Goal: Transaction & Acquisition: Book appointment/travel/reservation

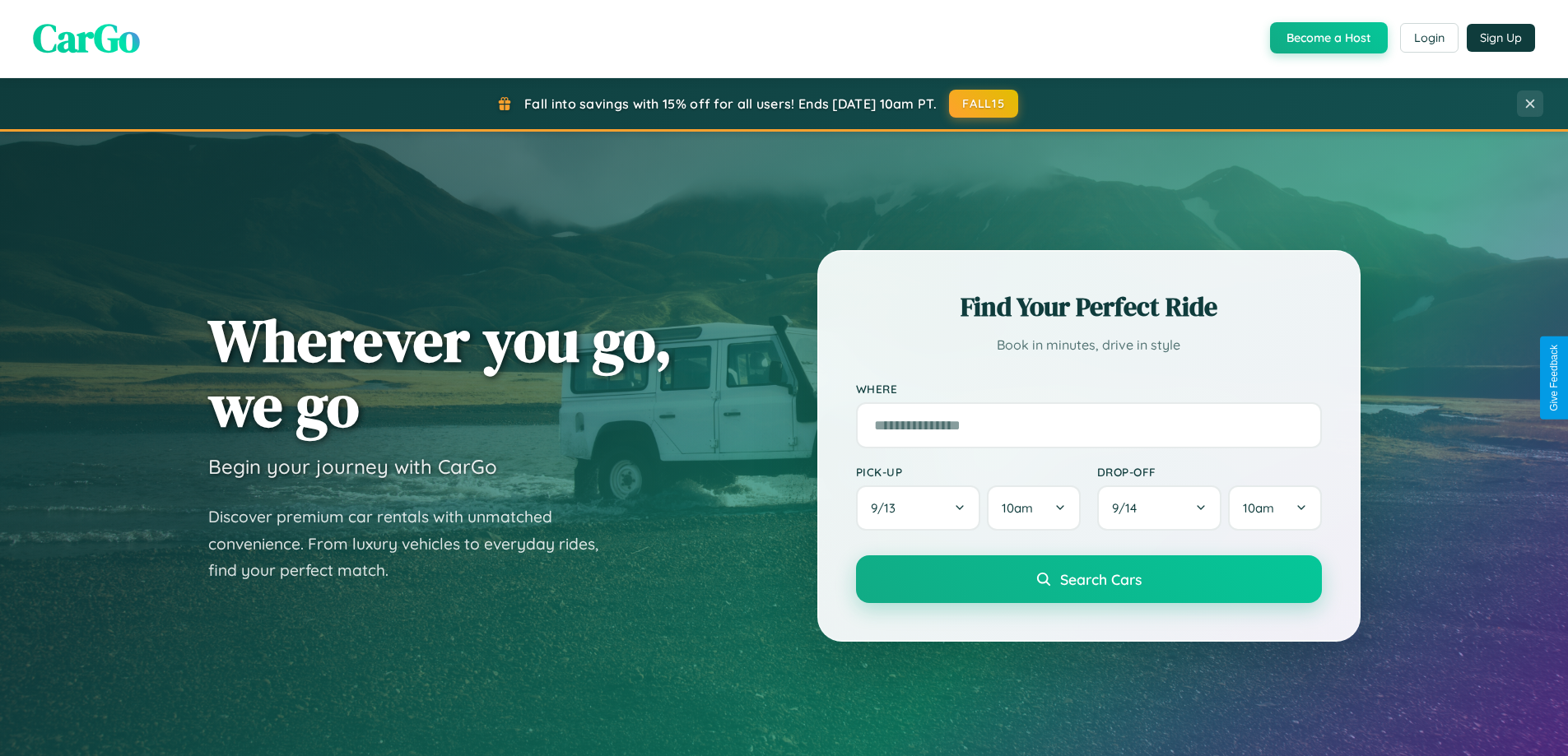
scroll to position [769, 0]
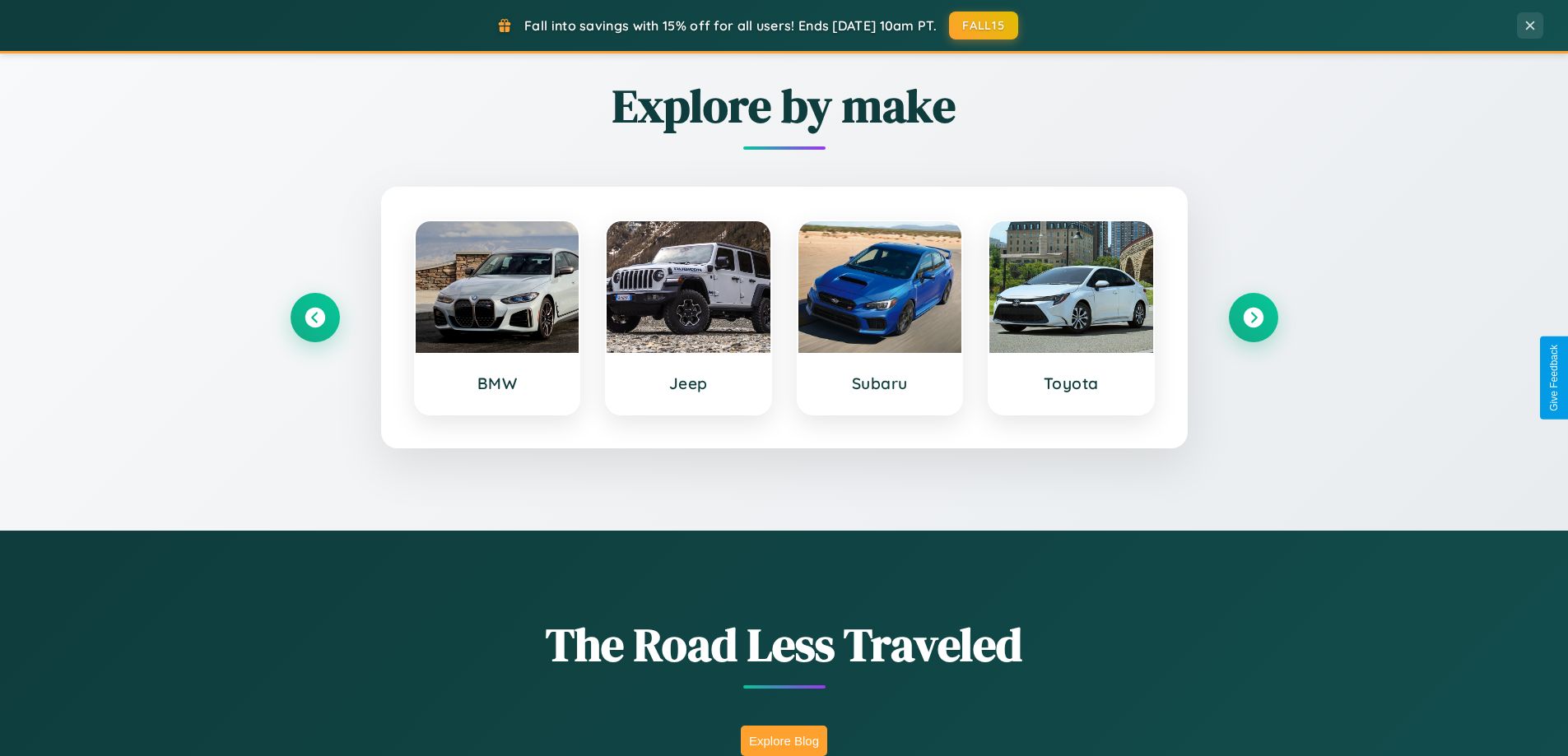
click at [783, 740] on button "Explore Blog" at bounding box center [783, 740] width 86 height 30
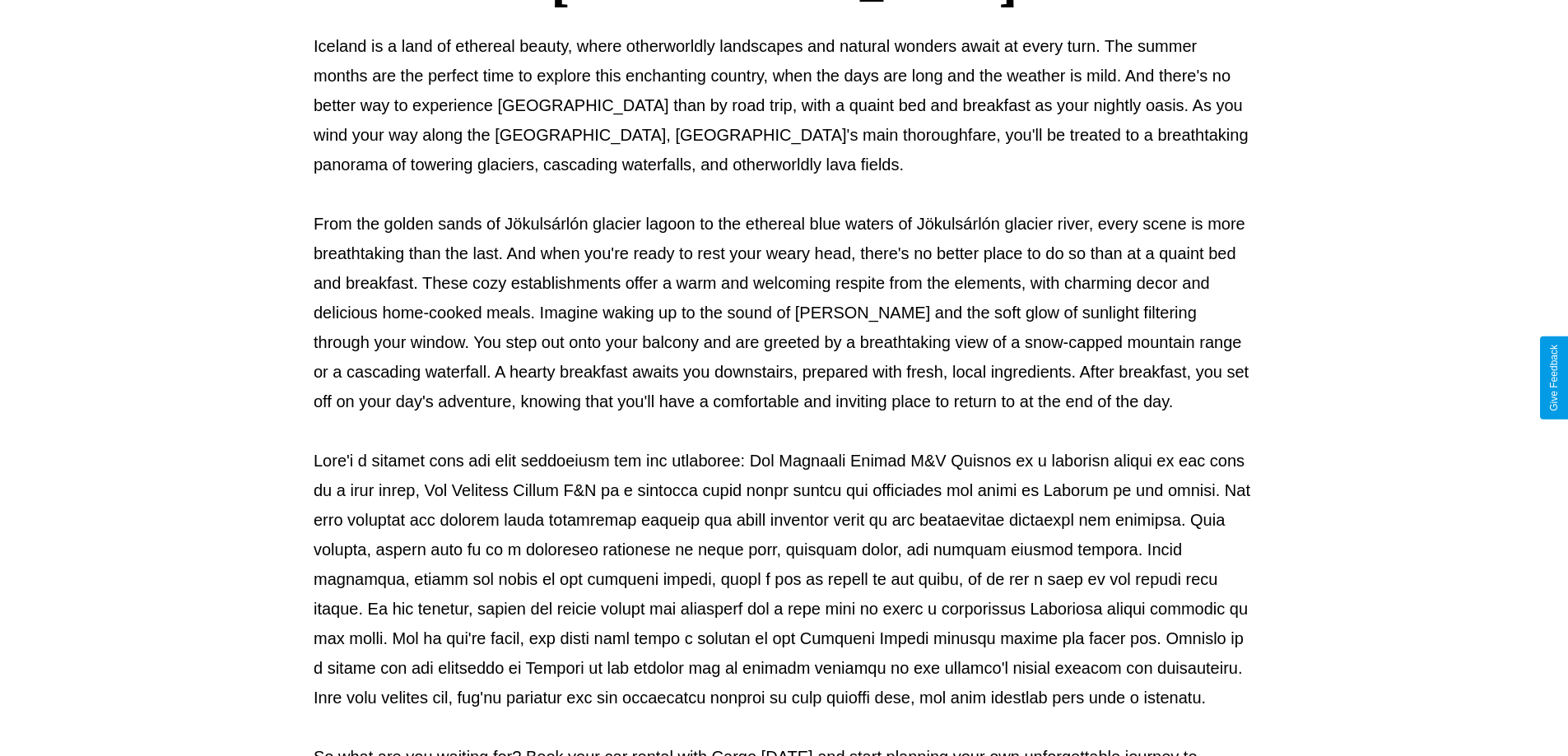
scroll to position [532, 0]
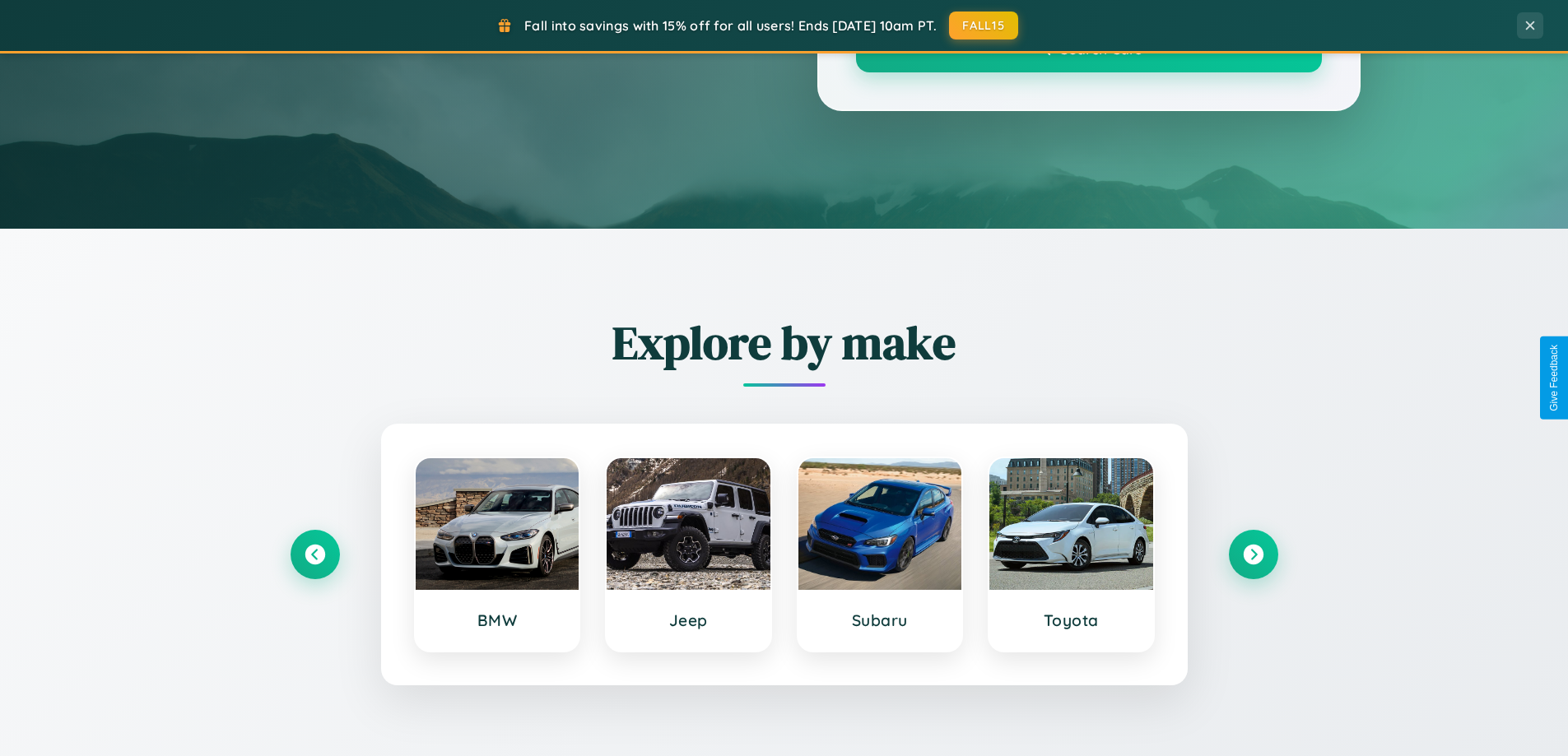
scroll to position [769, 0]
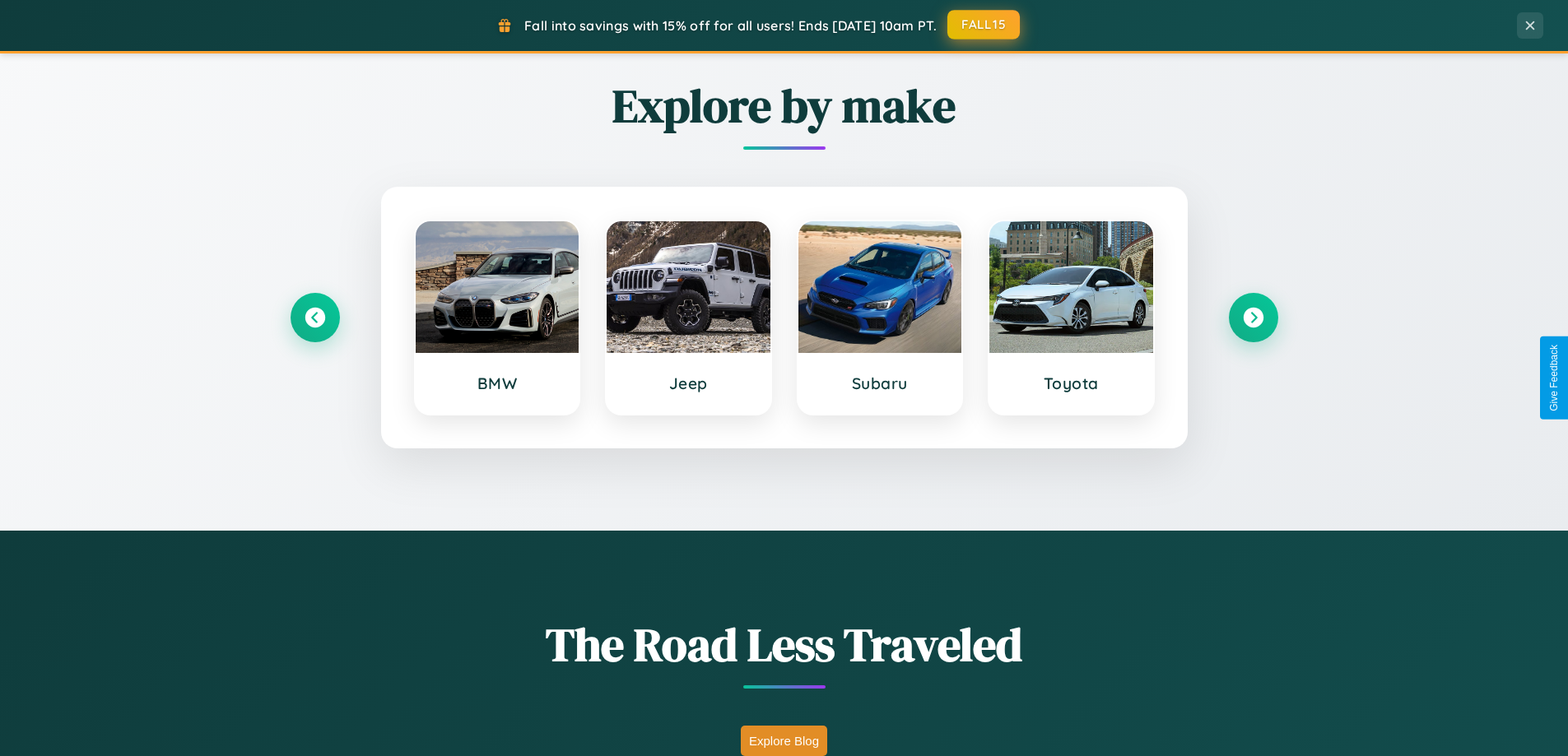
click at [984, 24] on button "FALL15" at bounding box center [983, 24] width 72 height 30
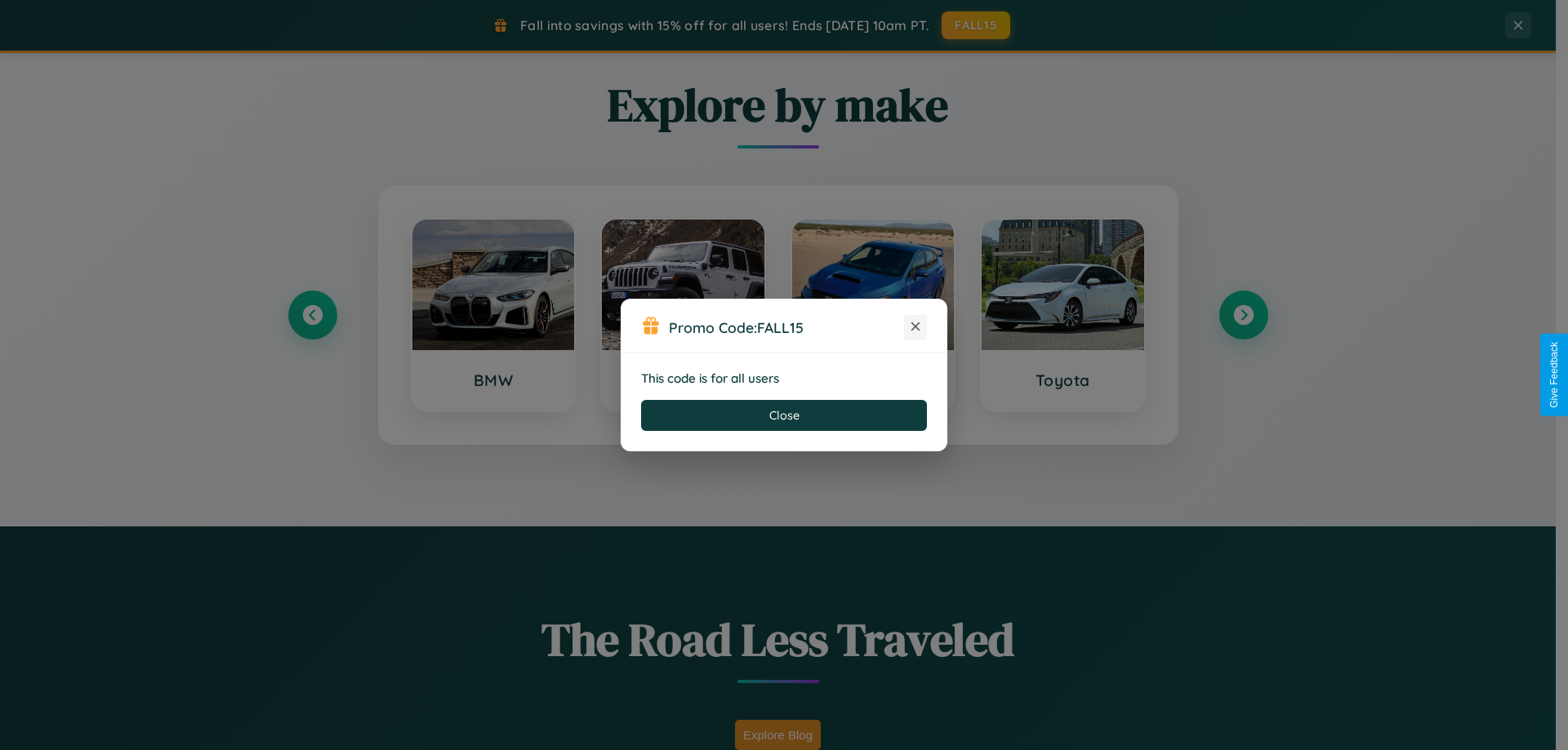
click at [915, 327] on icon at bounding box center [915, 326] width 16 height 16
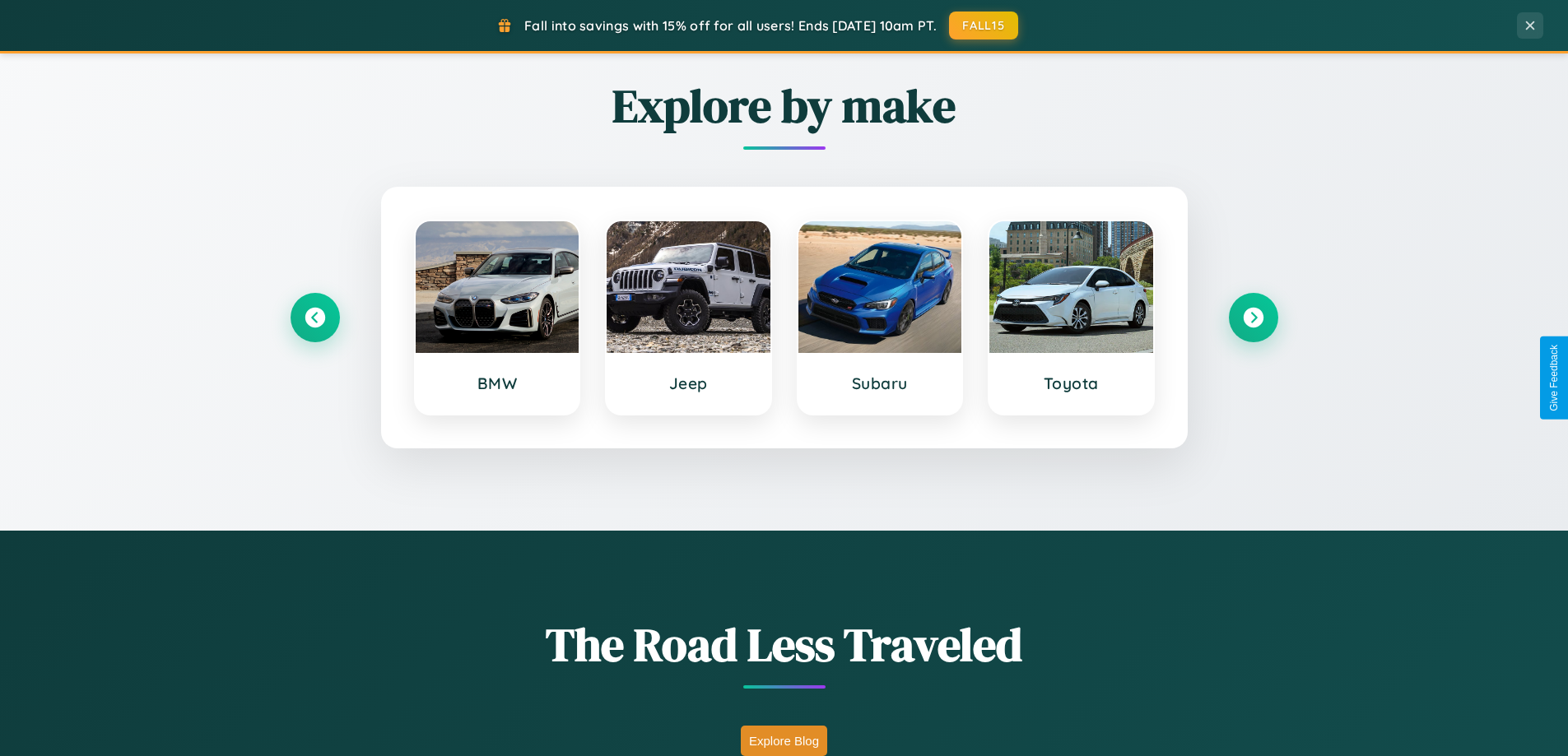
scroll to position [0, 0]
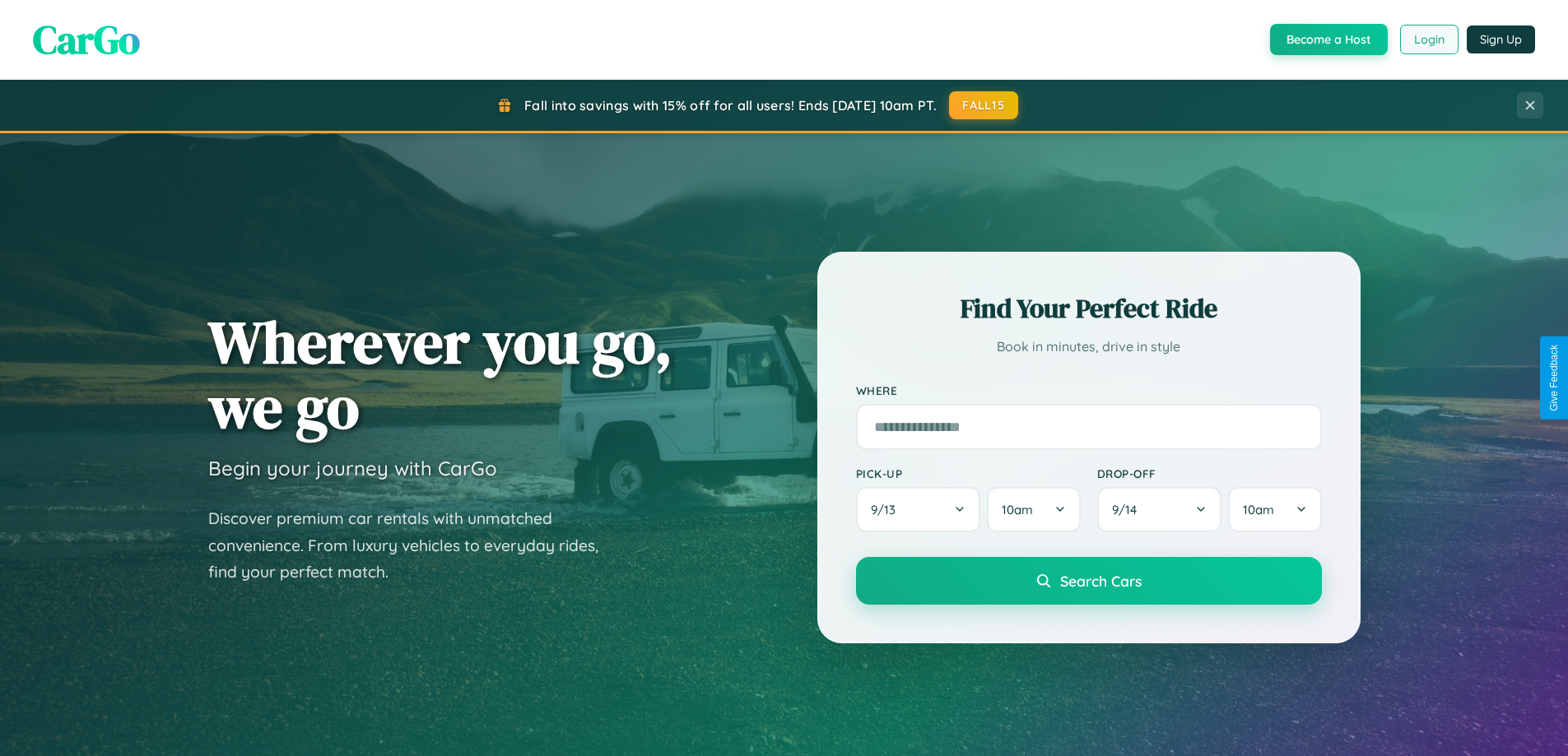
click at [1428, 39] on button "Login" at bounding box center [1429, 39] width 58 height 30
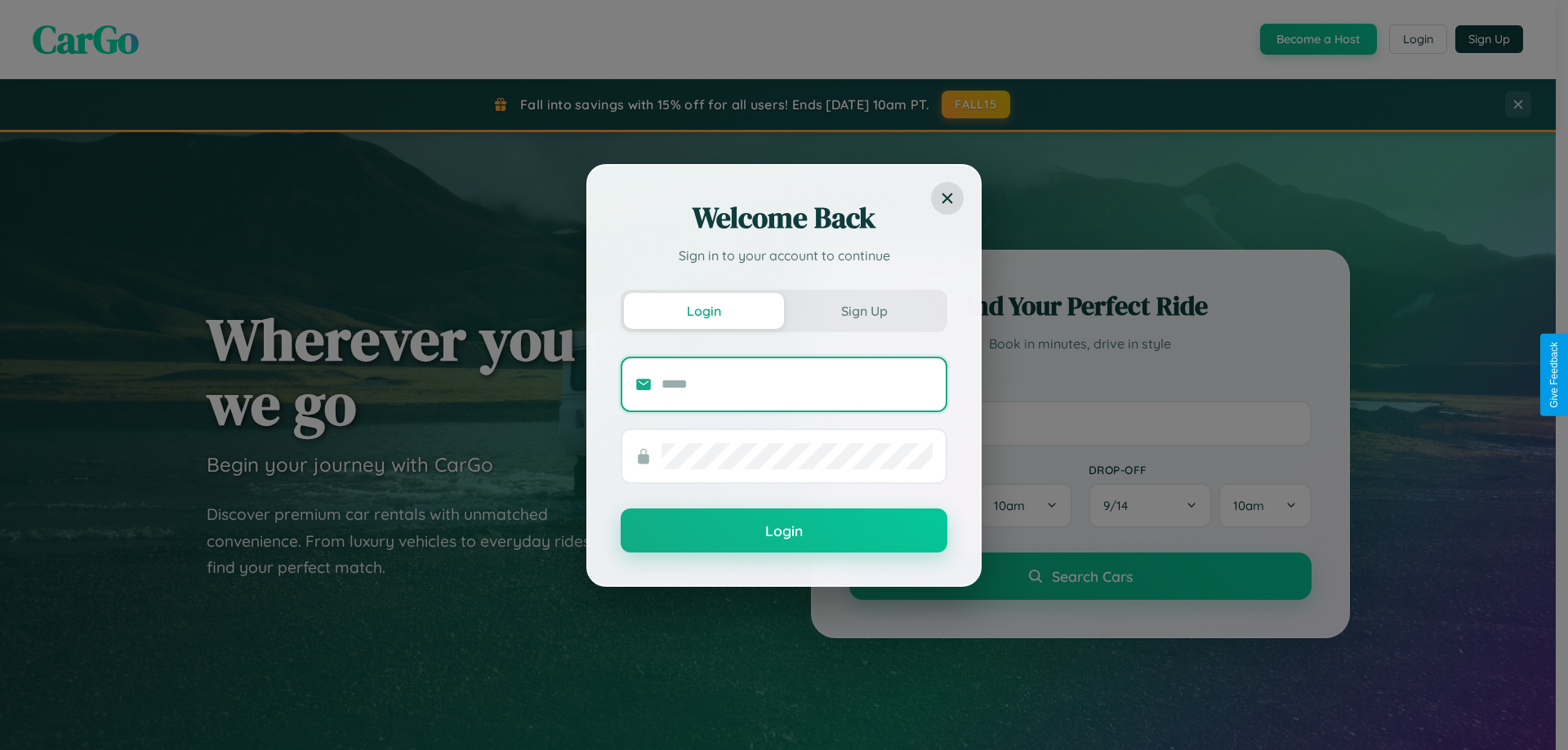
click at [797, 384] on input "text" at bounding box center [797, 385] width 271 height 26
type input "**********"
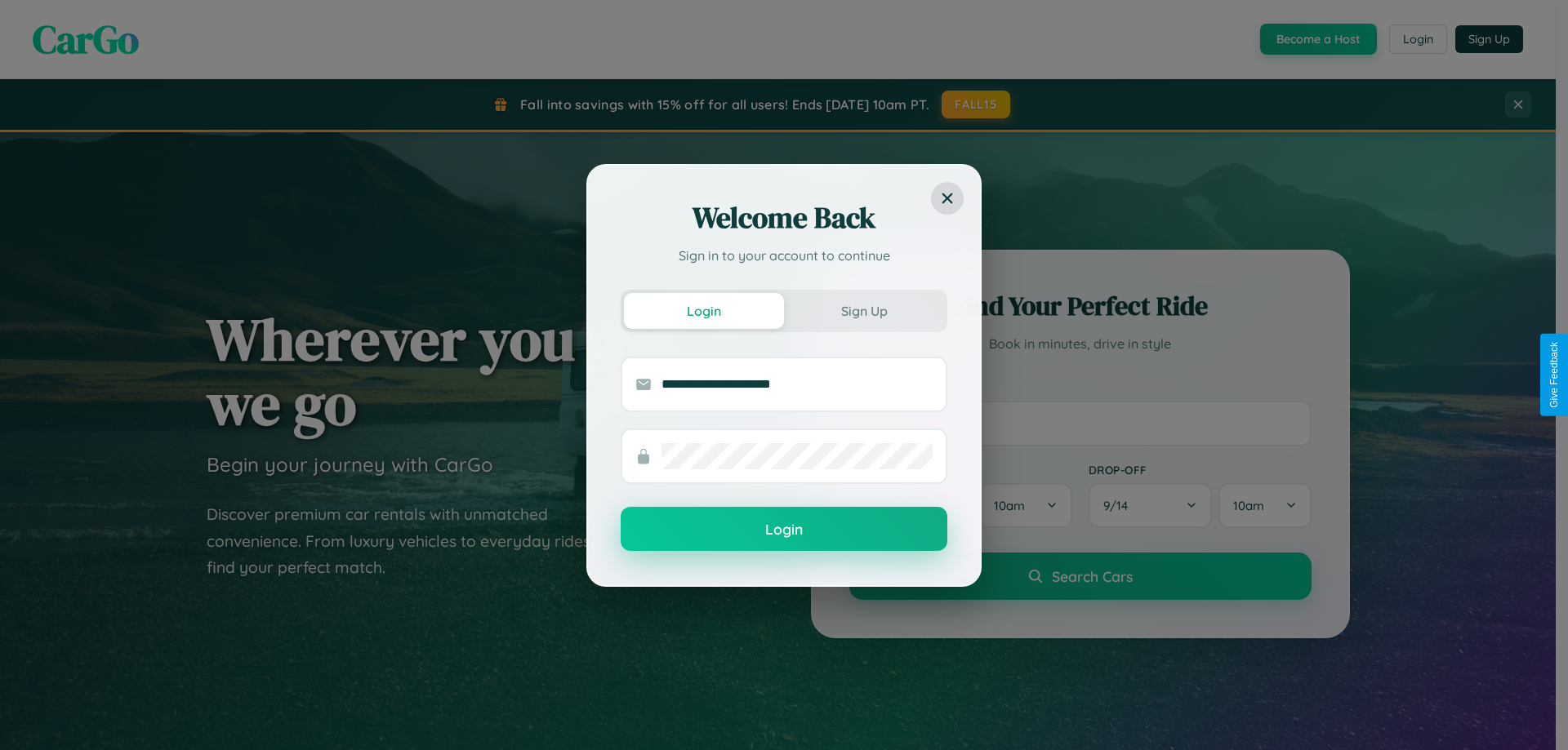
click at [784, 530] on button "Login" at bounding box center [784, 529] width 327 height 44
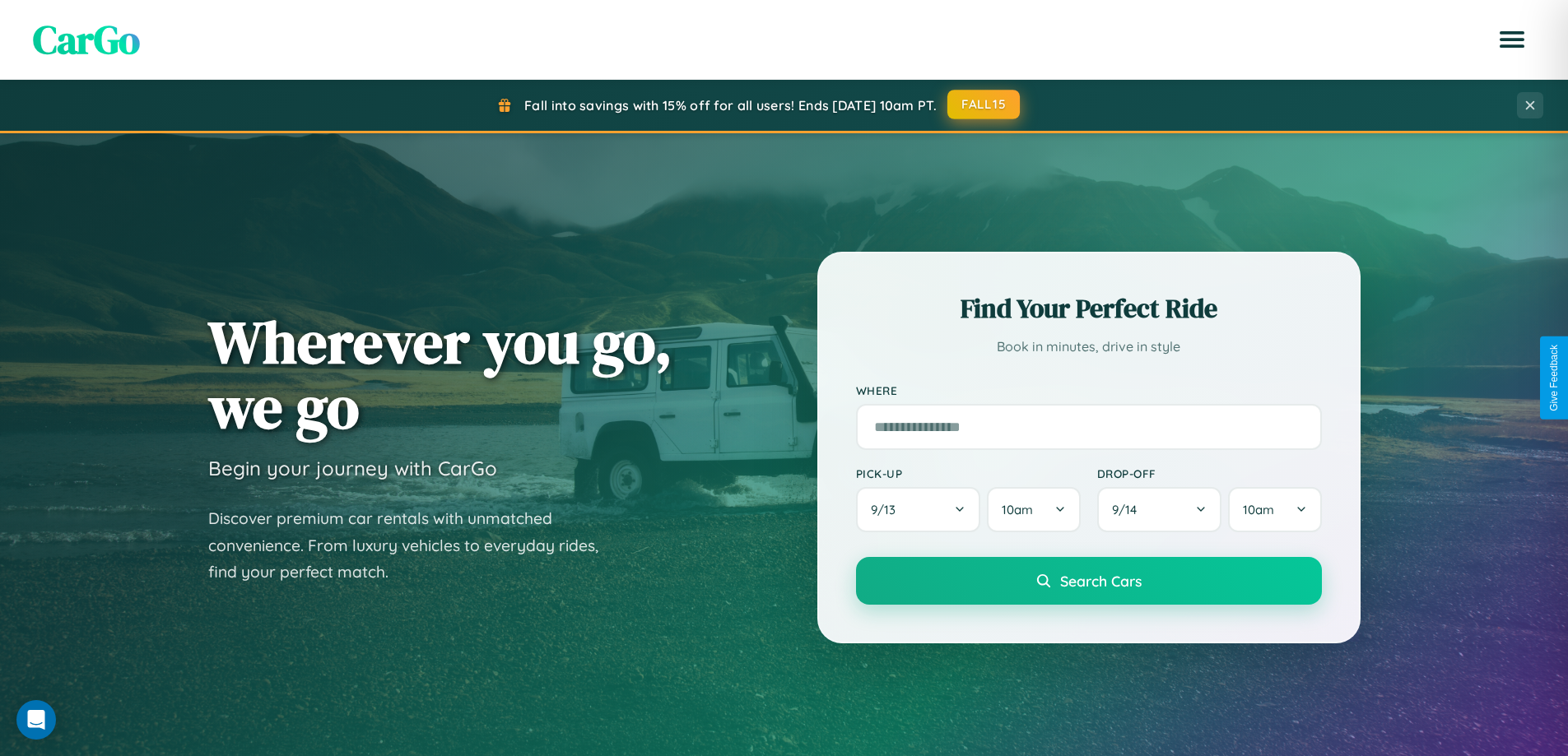
click at [984, 105] on button "FALL15" at bounding box center [983, 105] width 72 height 30
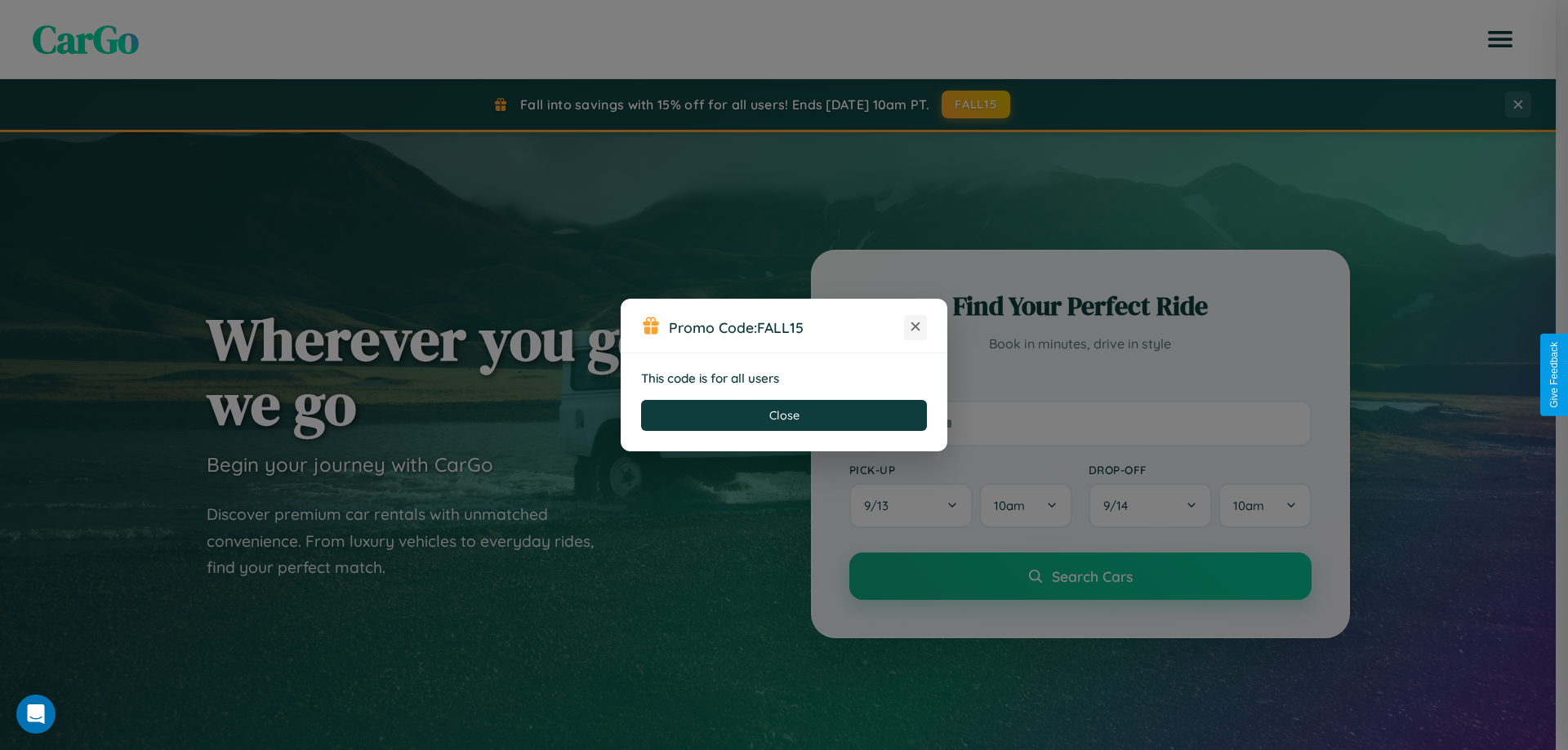
click at [915, 327] on icon at bounding box center [915, 326] width 16 height 16
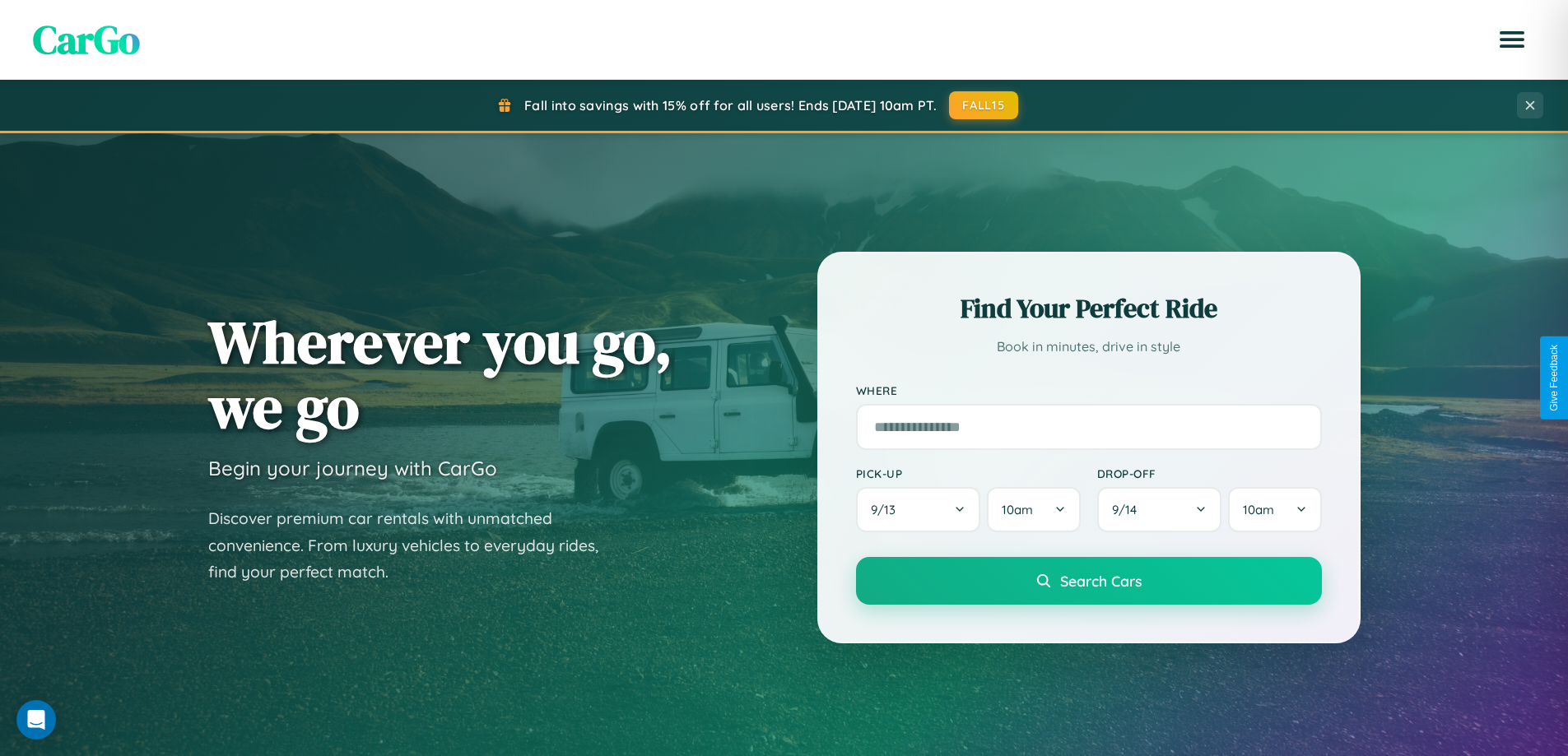
scroll to position [709, 0]
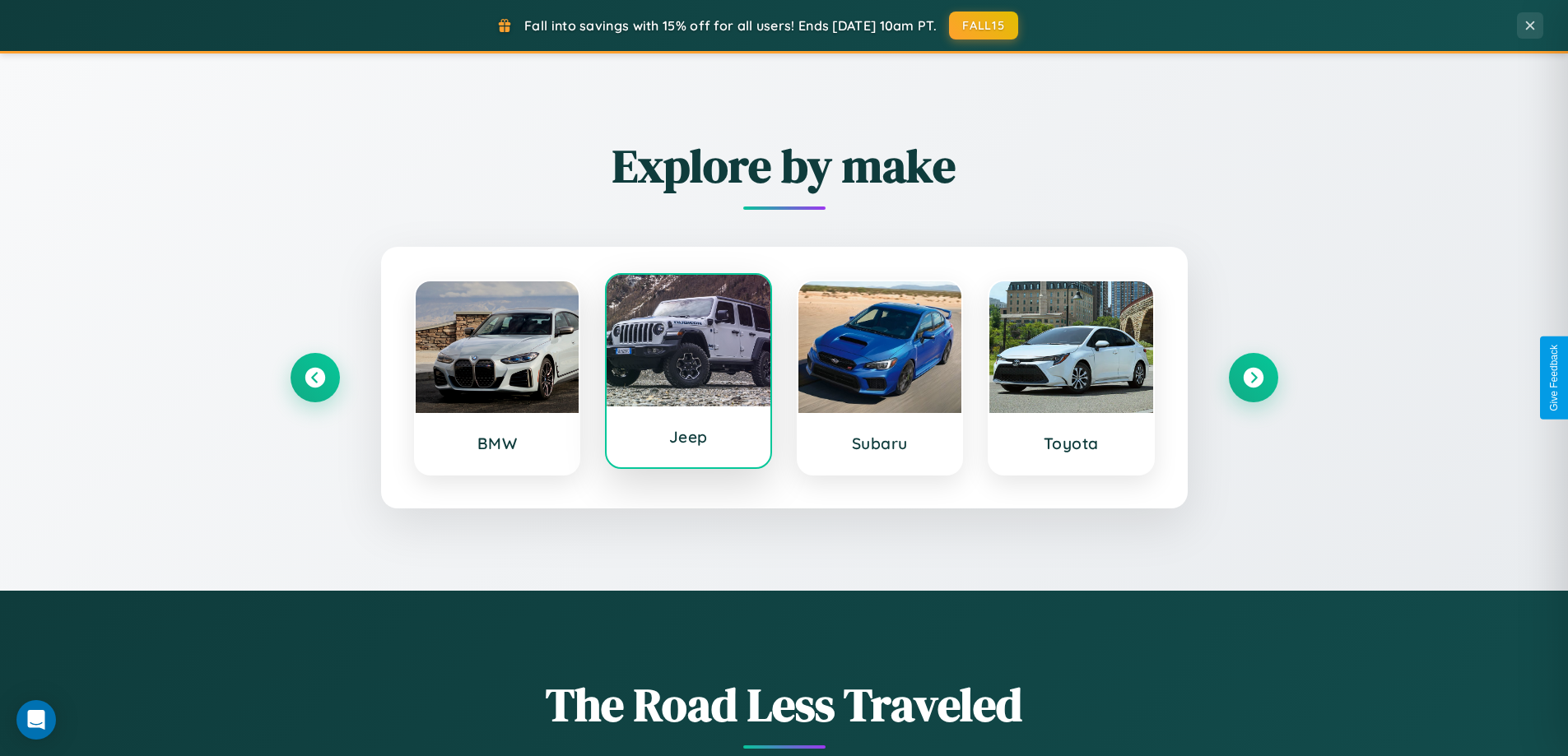
click at [688, 372] on div at bounding box center [688, 341] width 164 height 132
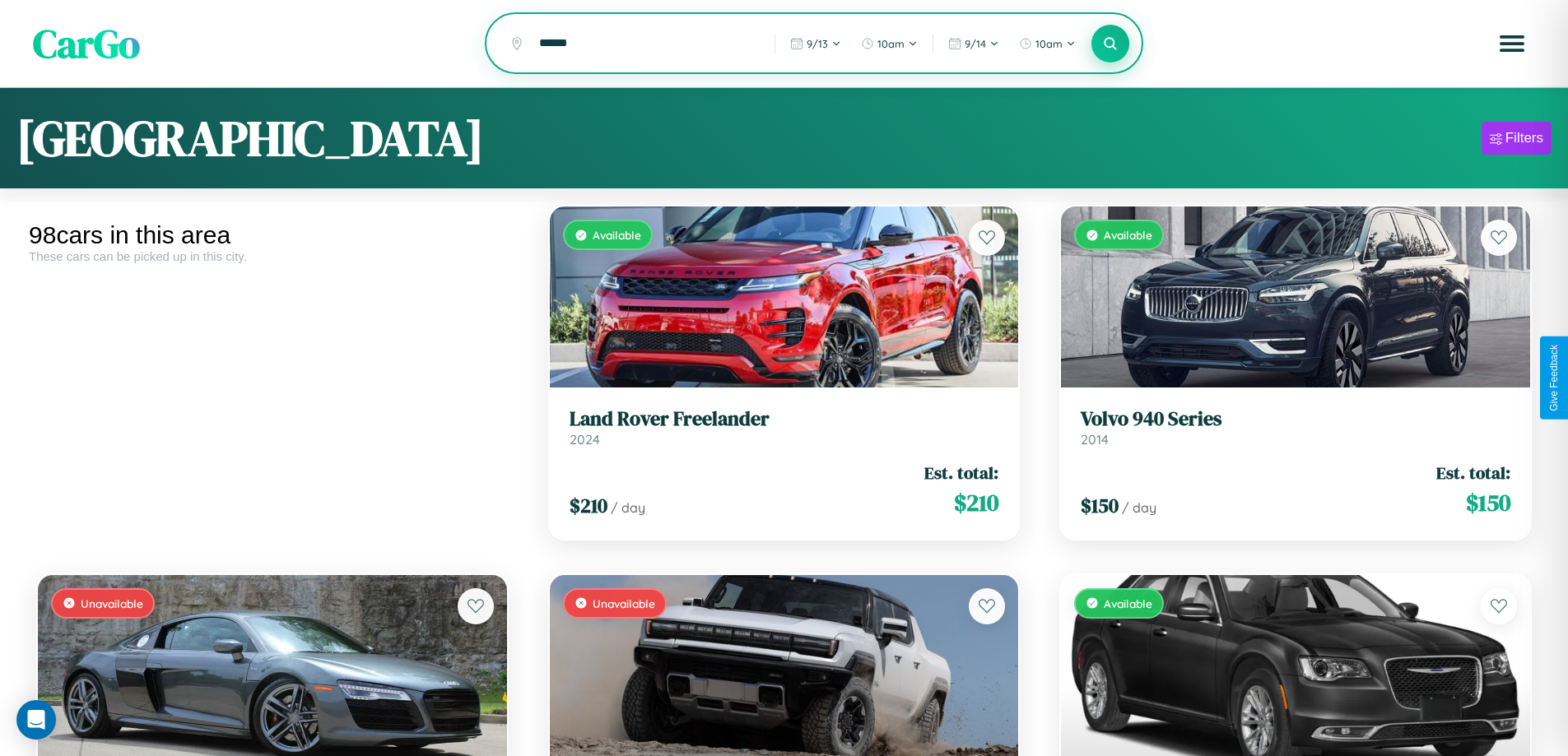
click at [1111, 44] on icon at bounding box center [1111, 44] width 16 height 16
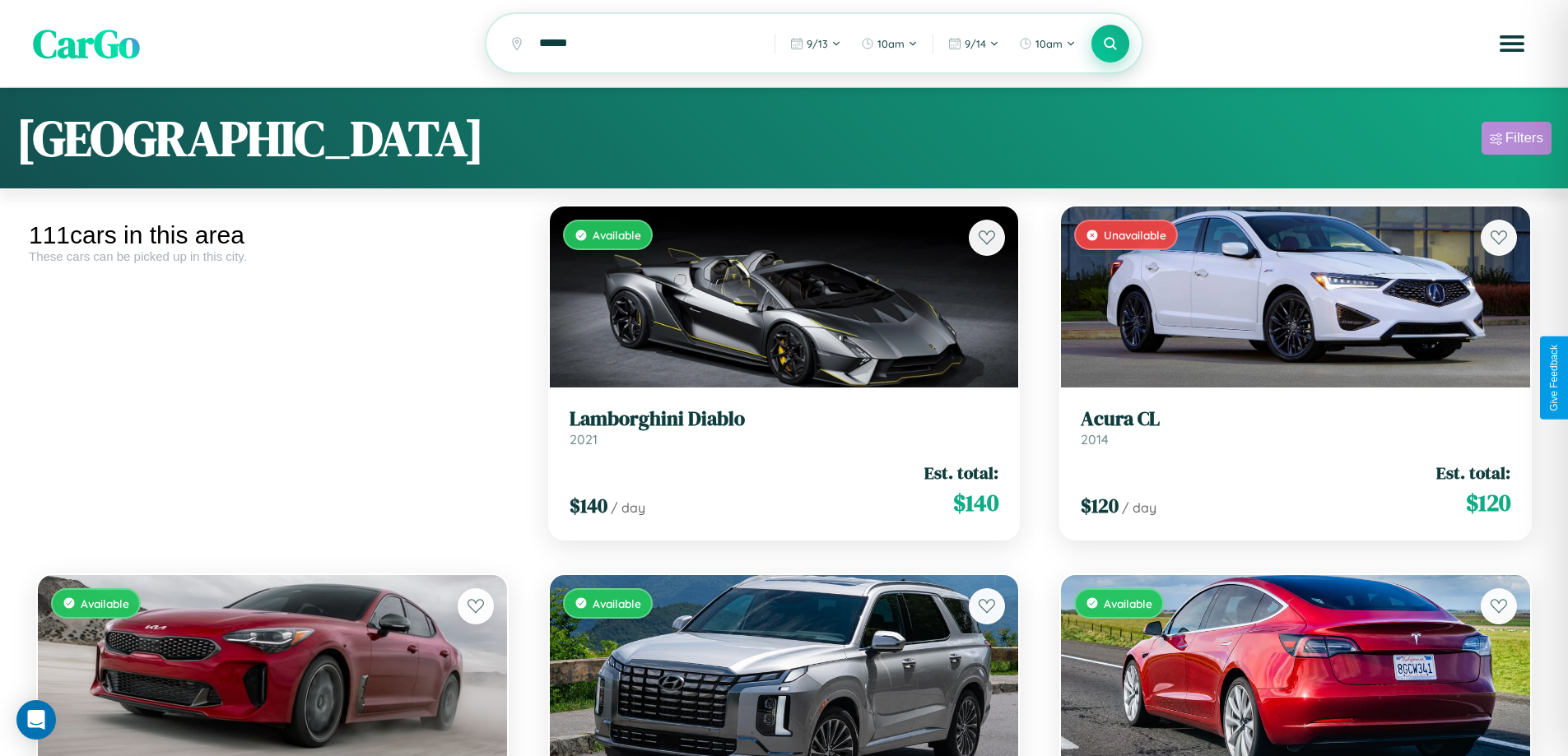
click at [1516, 141] on div "Filters" at bounding box center [1524, 138] width 37 height 17
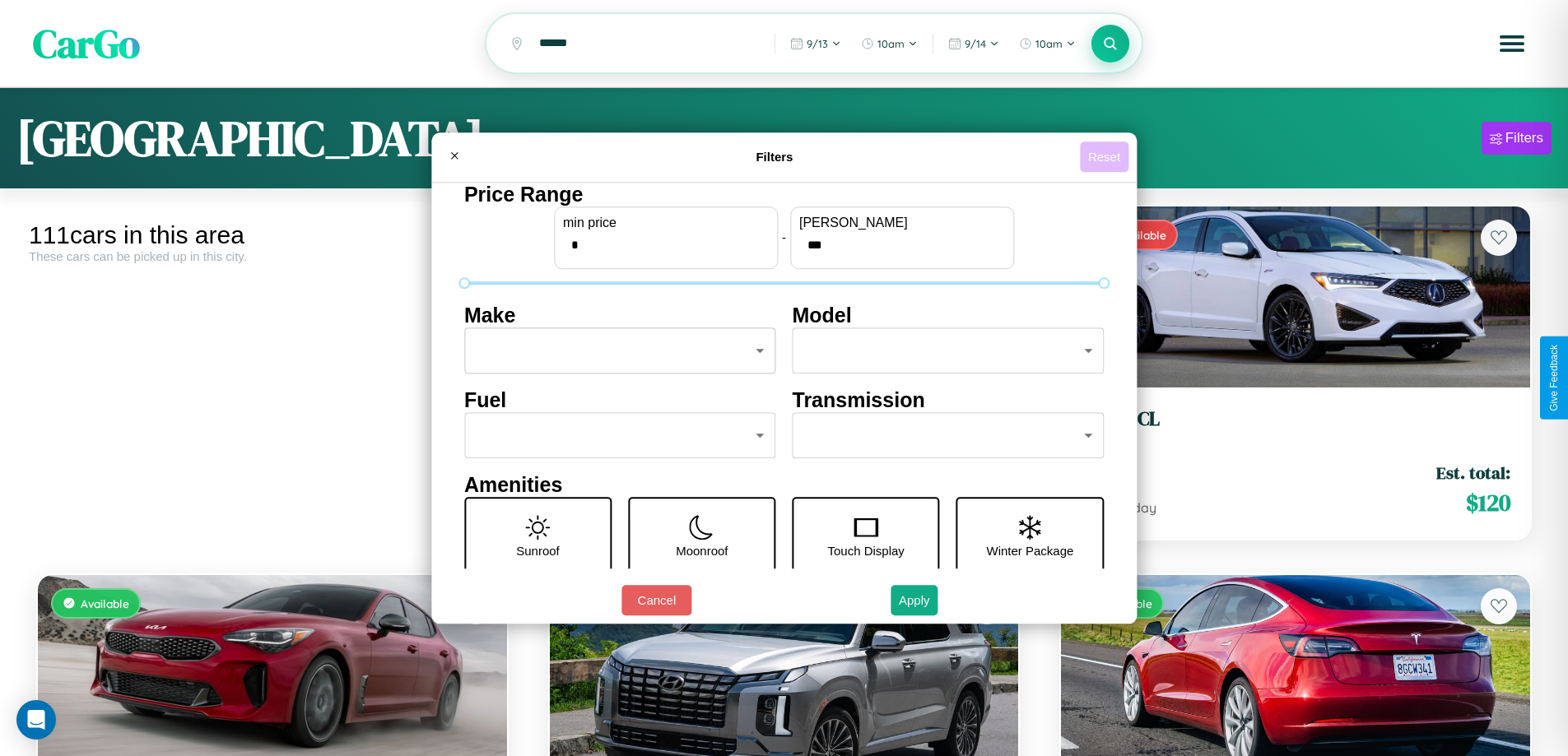
click at [1106, 157] on button "Reset" at bounding box center [1105, 157] width 49 height 30
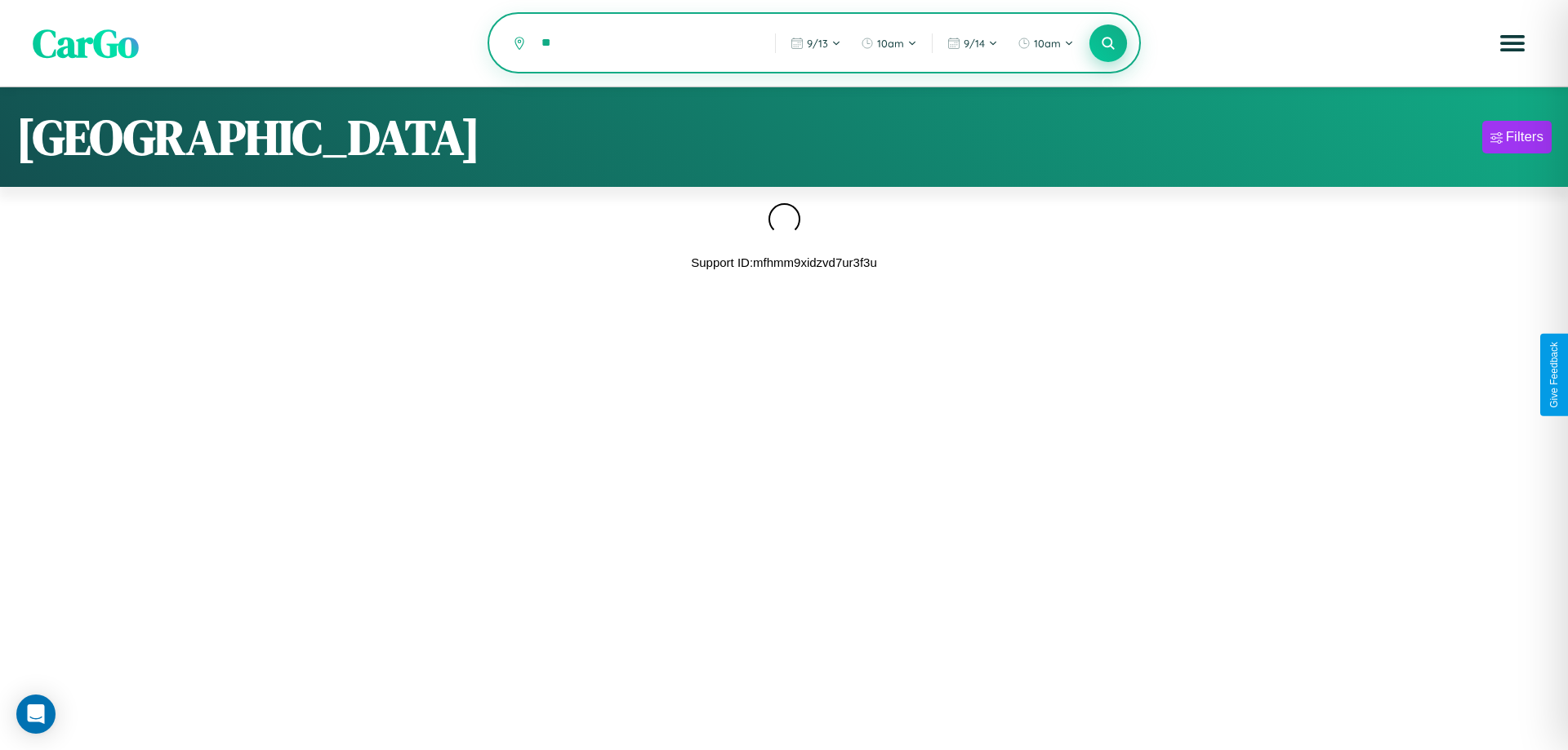
type input "*"
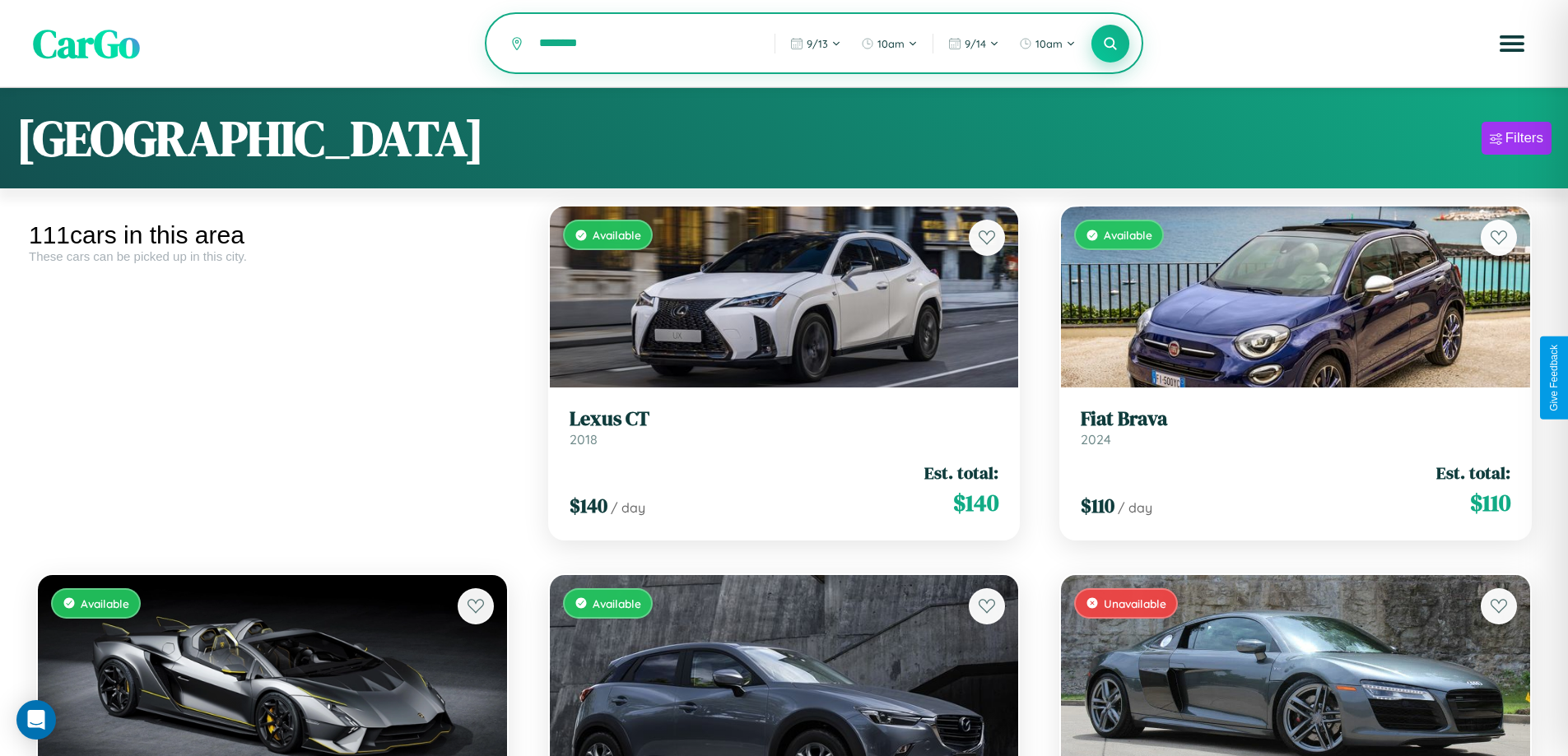
type input "********"
click at [1111, 44] on icon at bounding box center [1111, 44] width 16 height 16
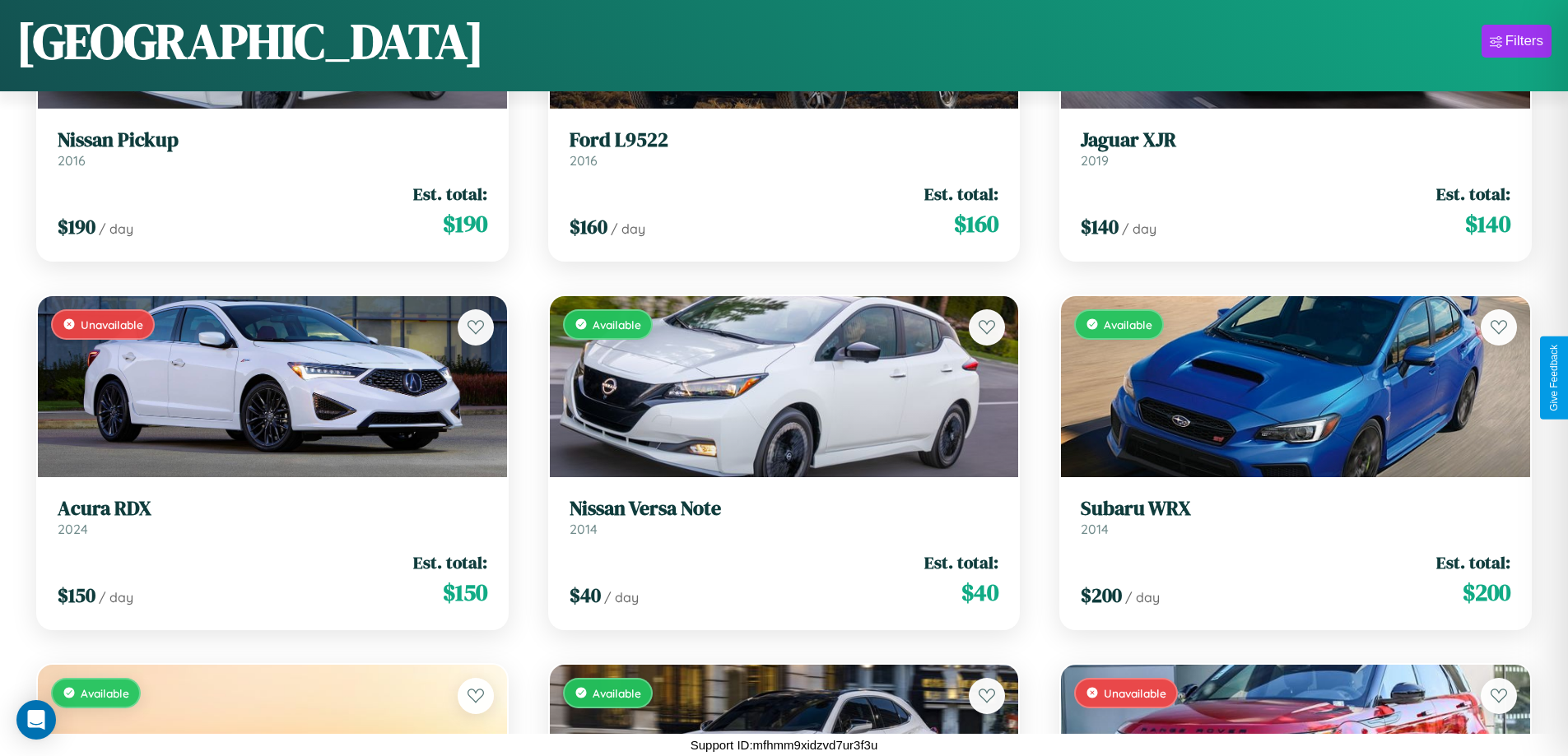
scroll to position [11287, 0]
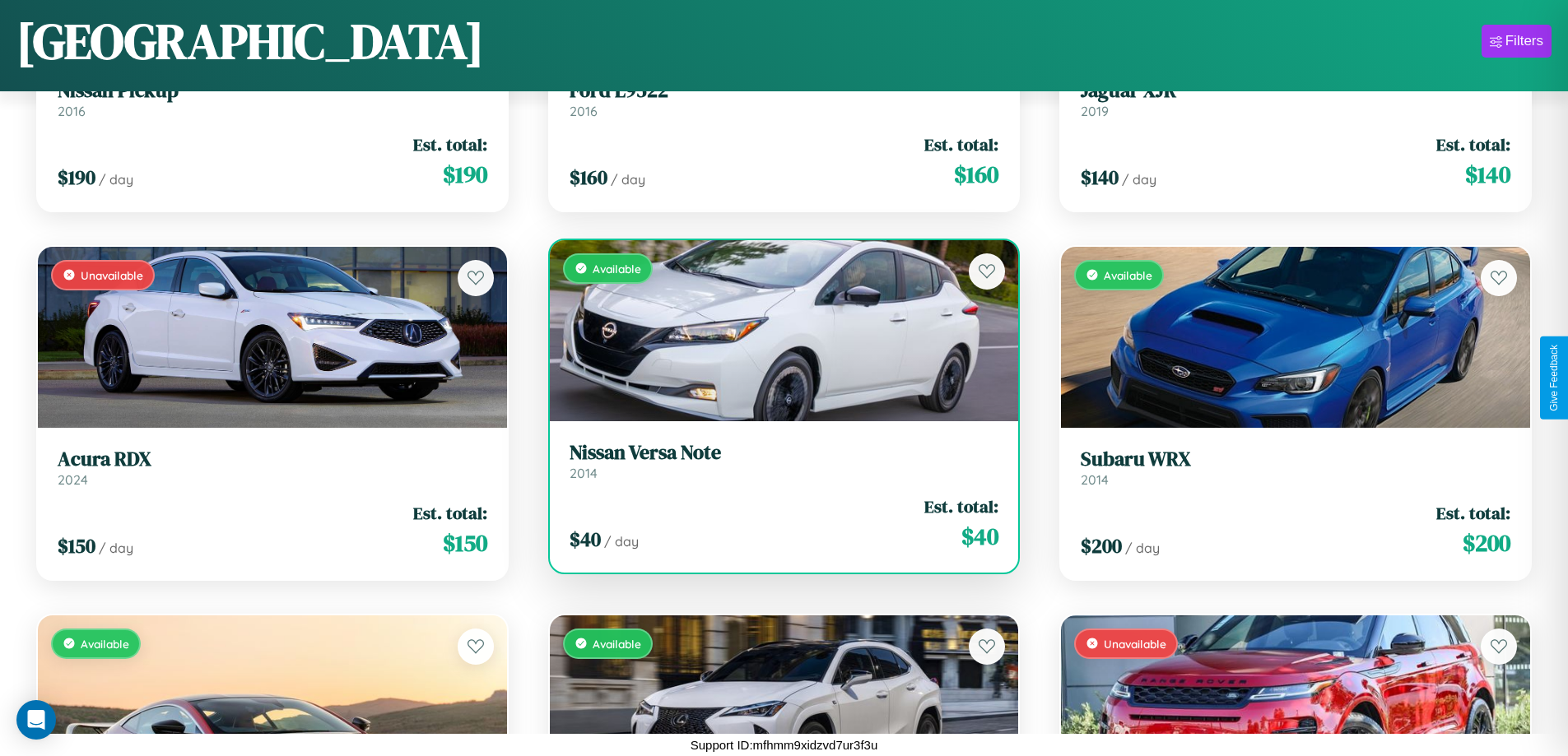
click at [777, 330] on div "Available" at bounding box center [784, 331] width 470 height 181
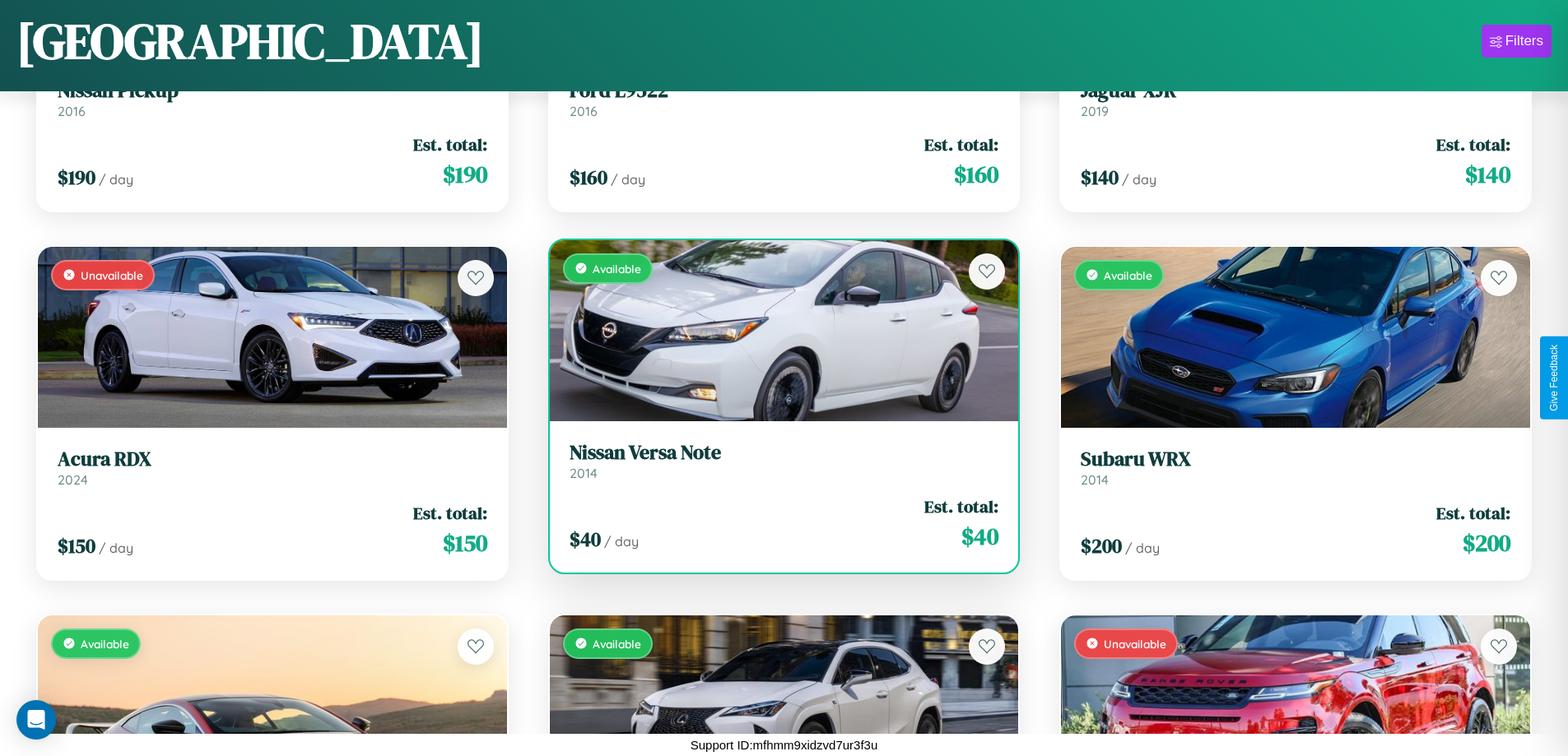
click at [777, 330] on div "Available" at bounding box center [784, 331] width 470 height 181
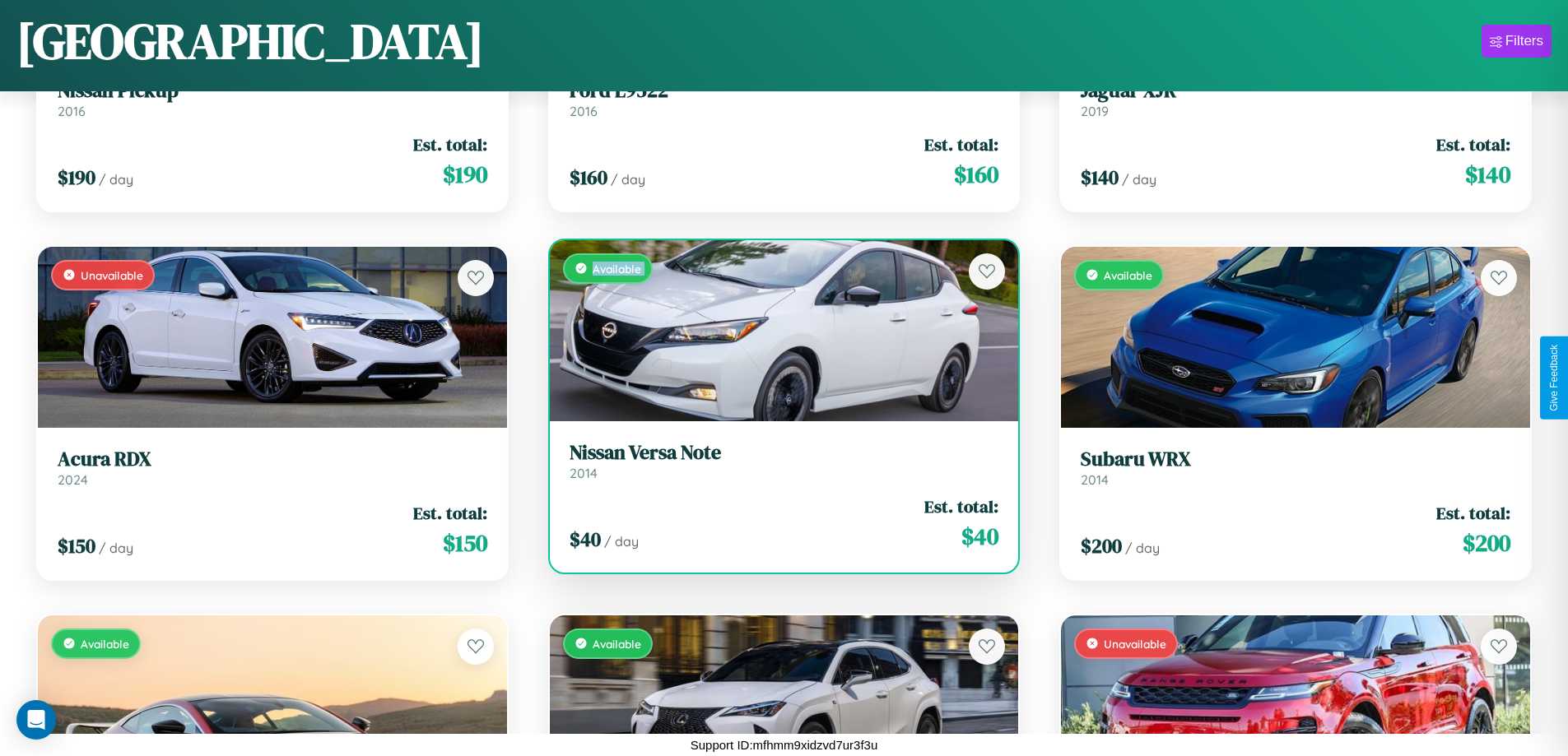
click at [777, 330] on div "Available" at bounding box center [784, 331] width 470 height 181
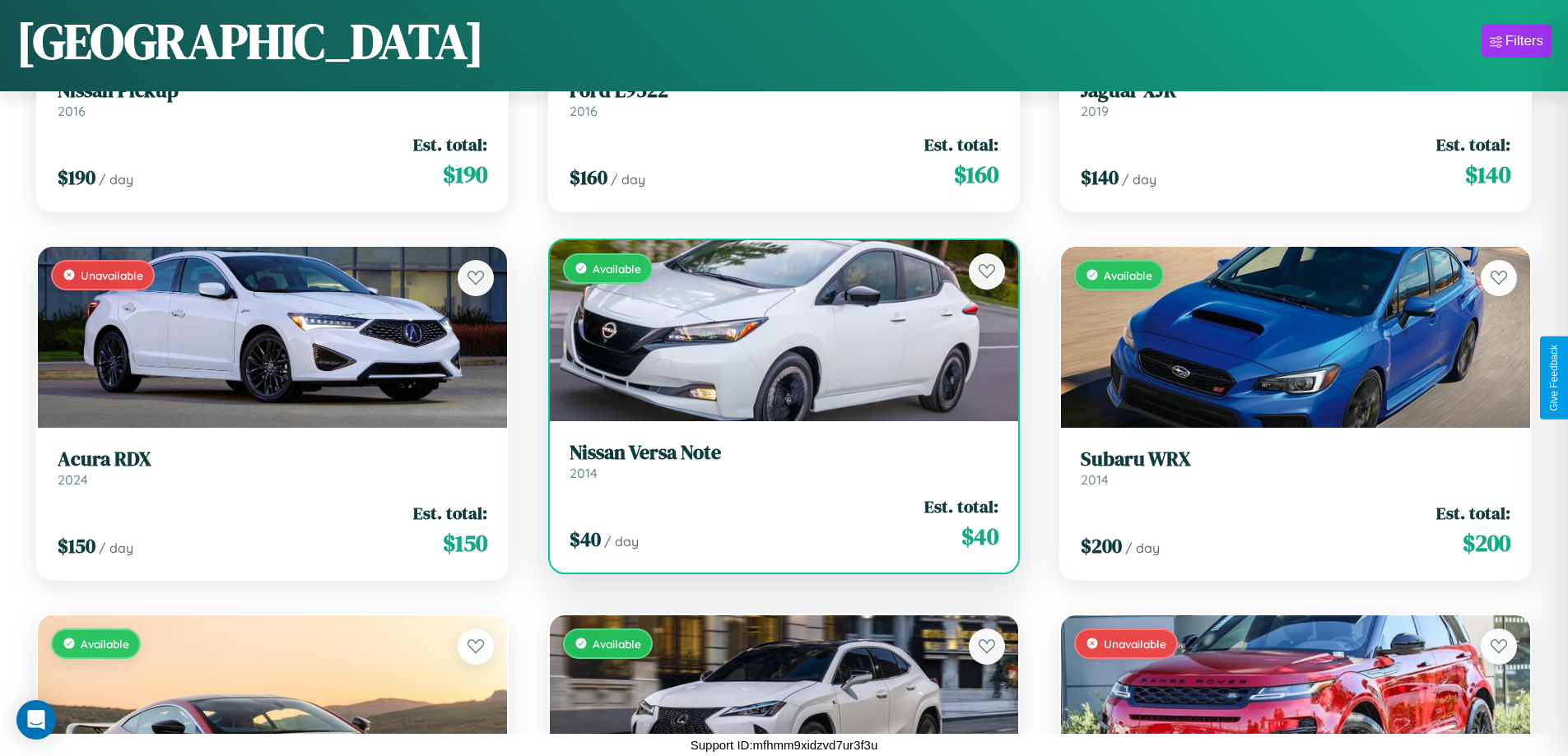
click at [777, 330] on div "Available" at bounding box center [784, 331] width 470 height 181
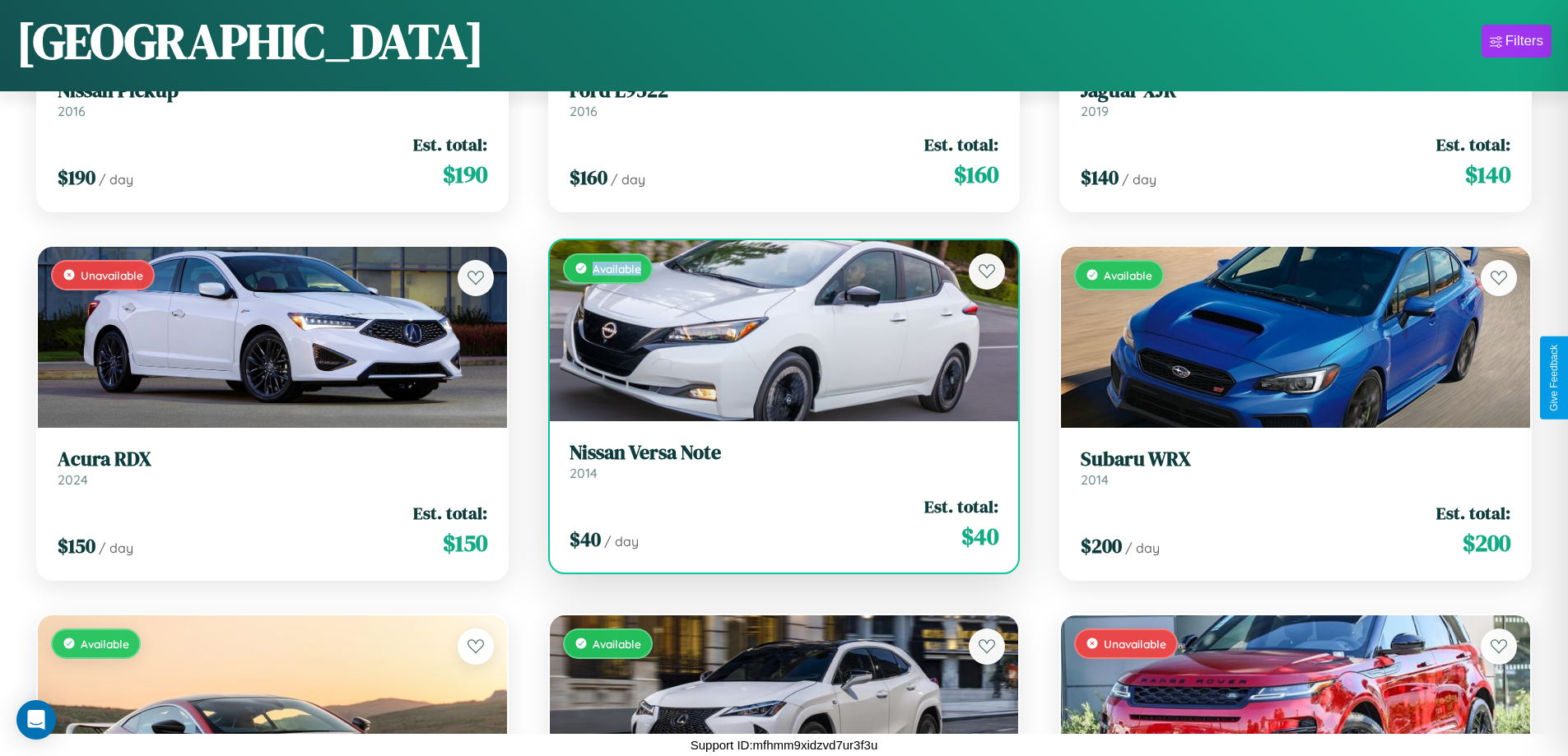
click at [777, 330] on div "Available" at bounding box center [784, 331] width 470 height 181
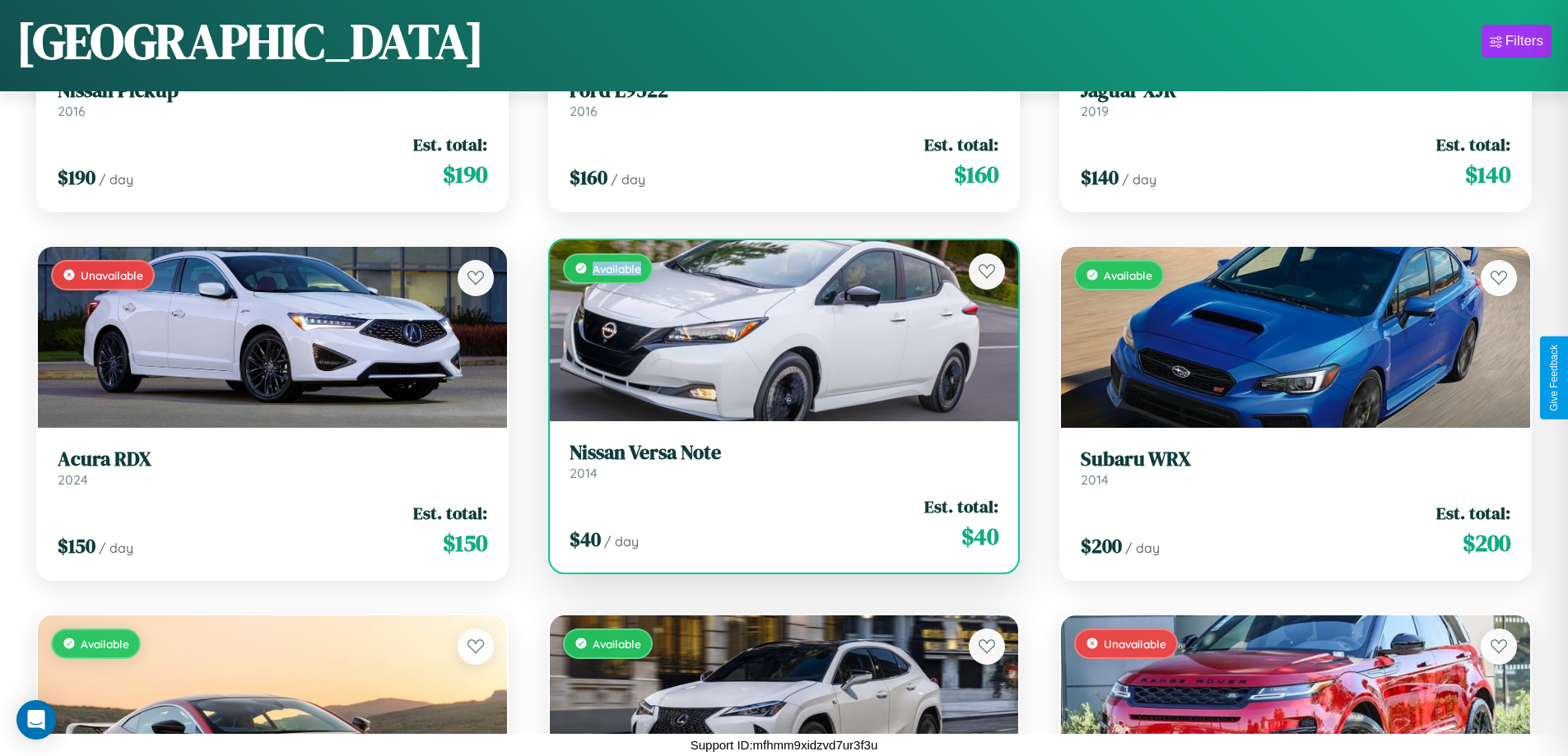
click at [777, 461] on h3 "Nissan Versa Note" at bounding box center [784, 452] width 429 height 24
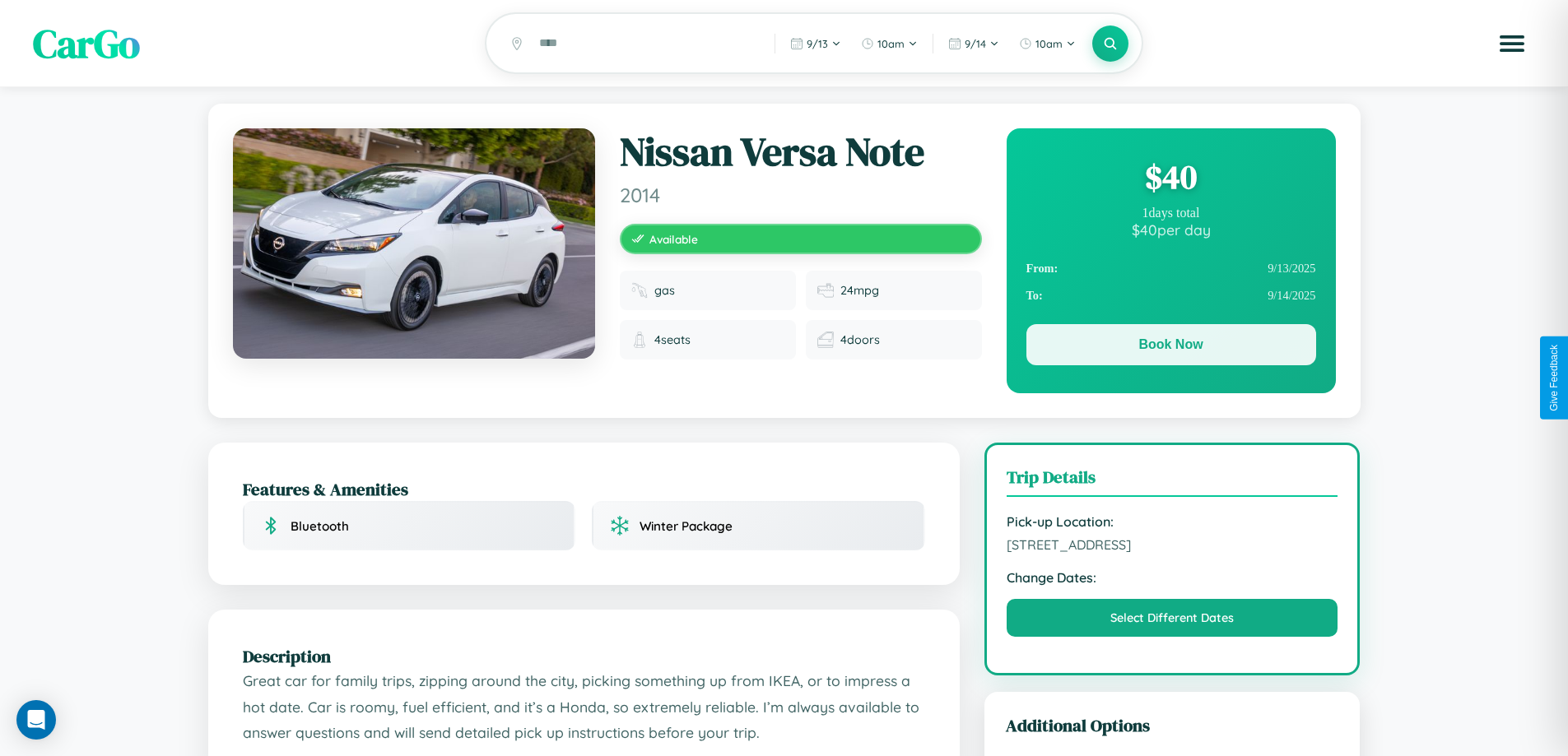
click at [1171, 348] on button "Book Now" at bounding box center [1171, 344] width 290 height 41
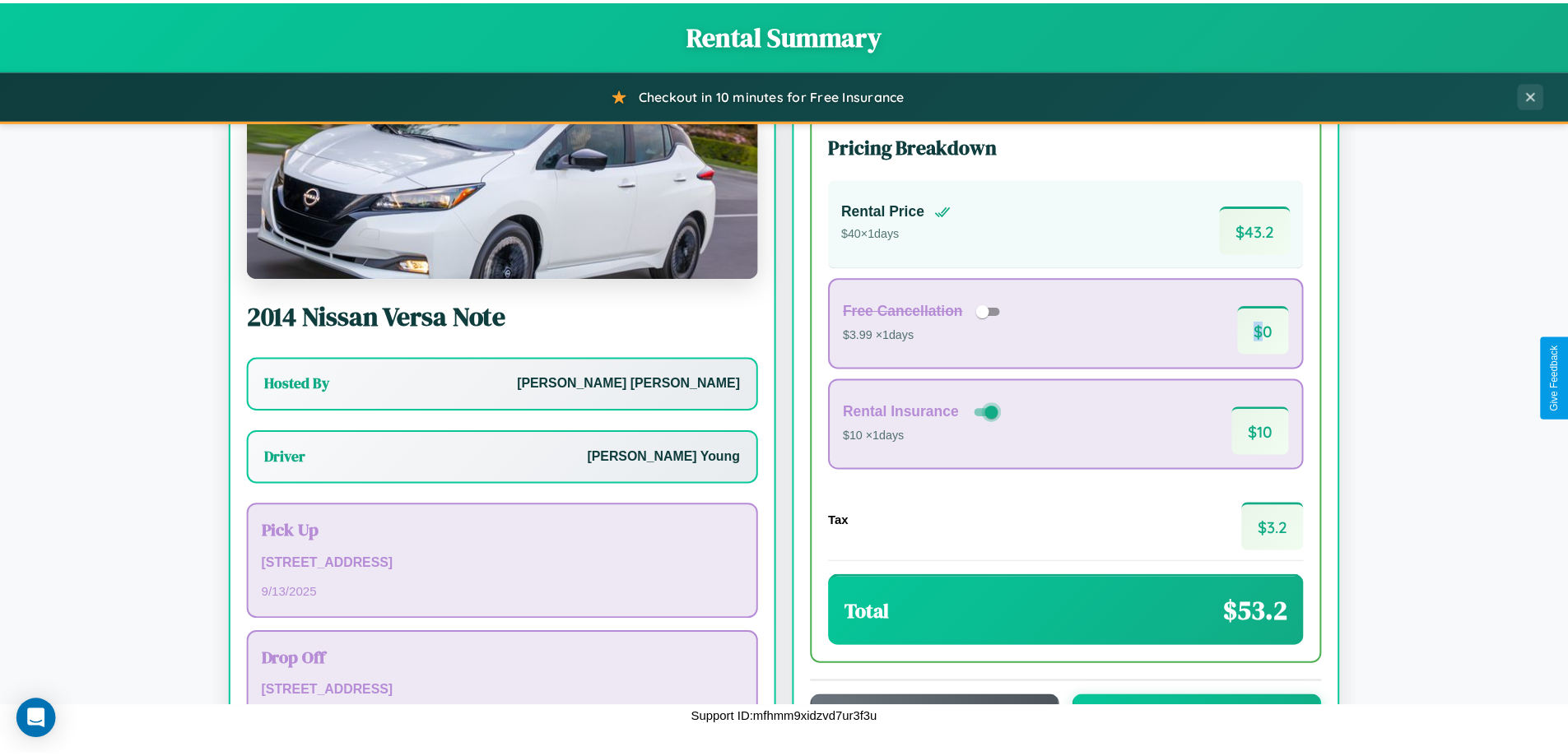
scroll to position [118, 0]
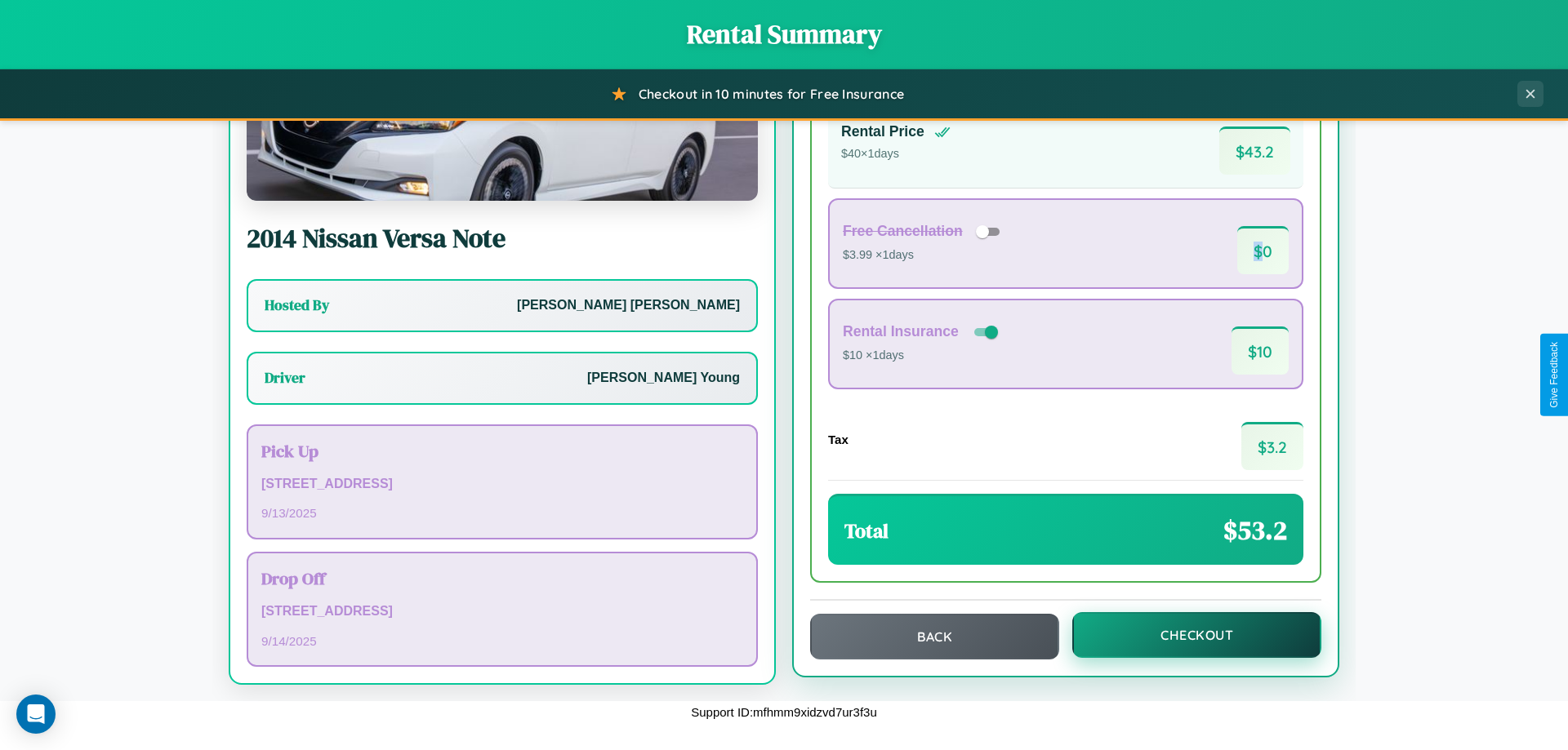
click at [1186, 635] on button "Checkout" at bounding box center [1197, 635] width 249 height 46
